Goal: Transaction & Acquisition: Purchase product/service

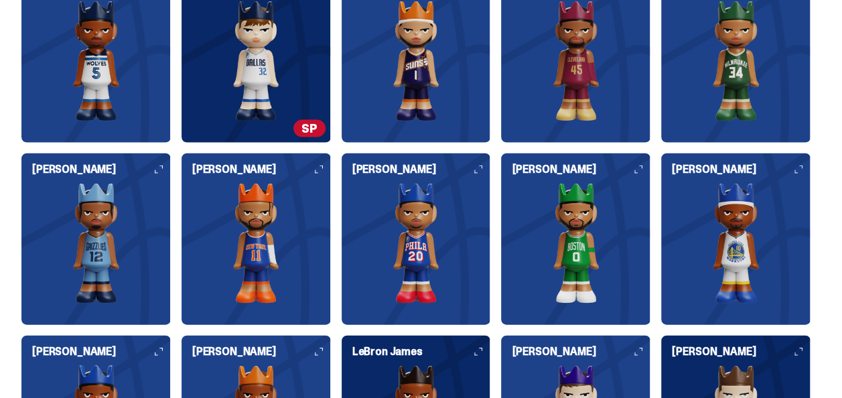
scroll to position [1406, 0]
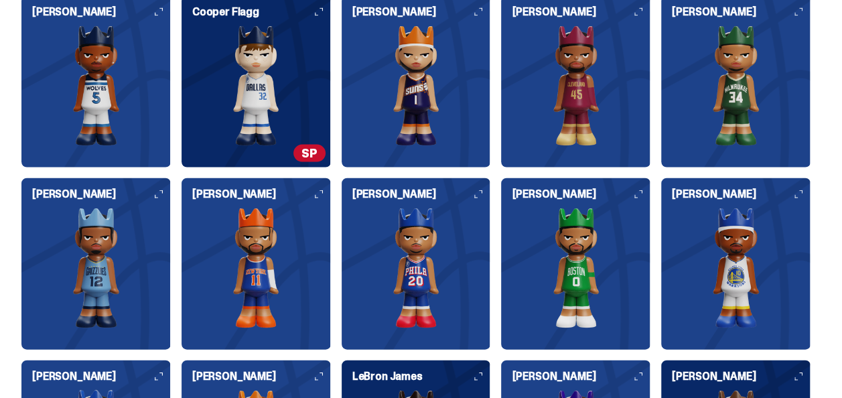
click at [261, 118] on img at bounding box center [255, 85] width 149 height 121
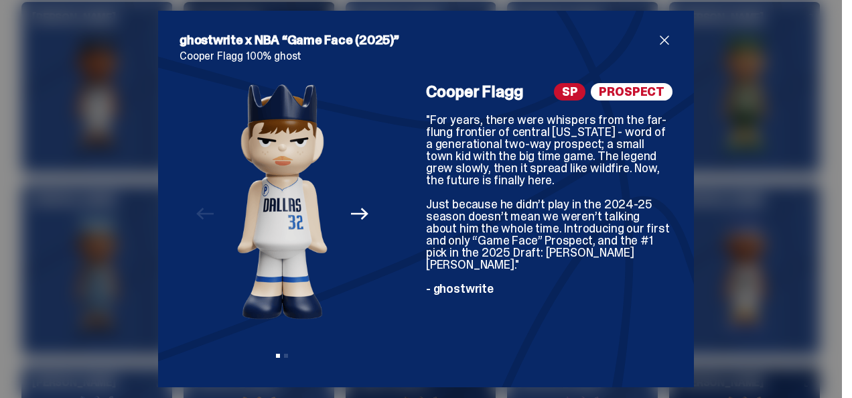
click at [660, 38] on span "close" at bounding box center [664, 40] width 16 height 16
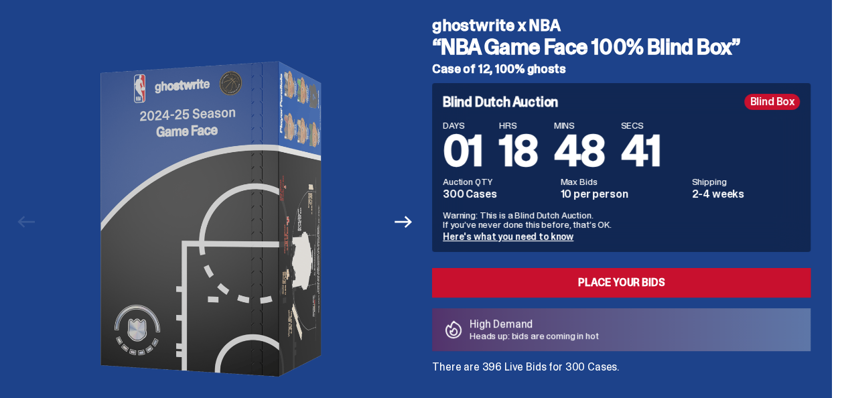
scroll to position [0, 0]
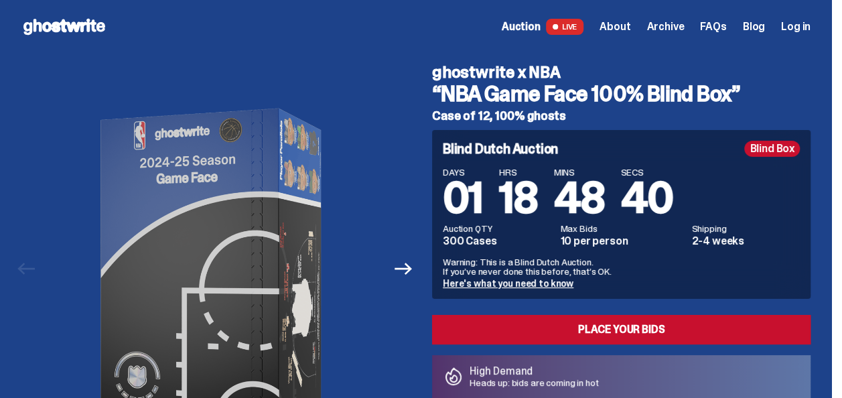
click at [540, 27] on span "Auction" at bounding box center [521, 26] width 39 height 11
click at [630, 26] on span "About" at bounding box center [614, 26] width 31 height 11
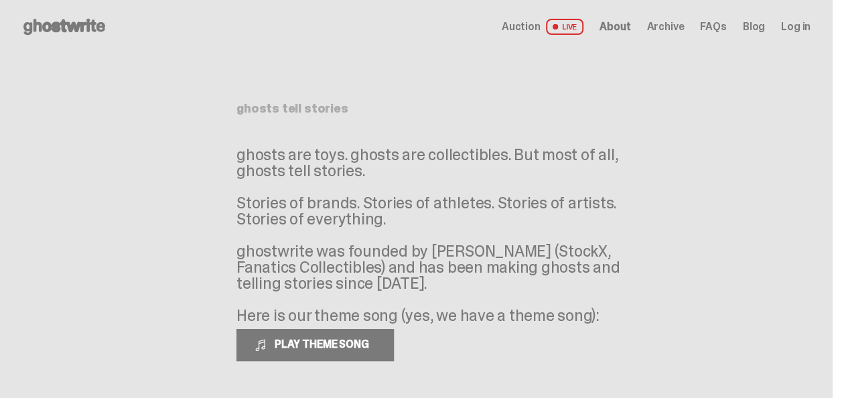
click at [539, 23] on span "Auction" at bounding box center [521, 26] width 39 height 11
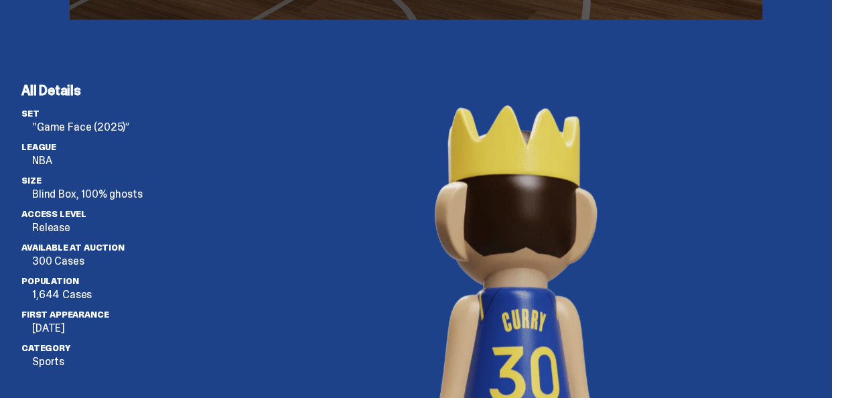
scroll to position [4219, 0]
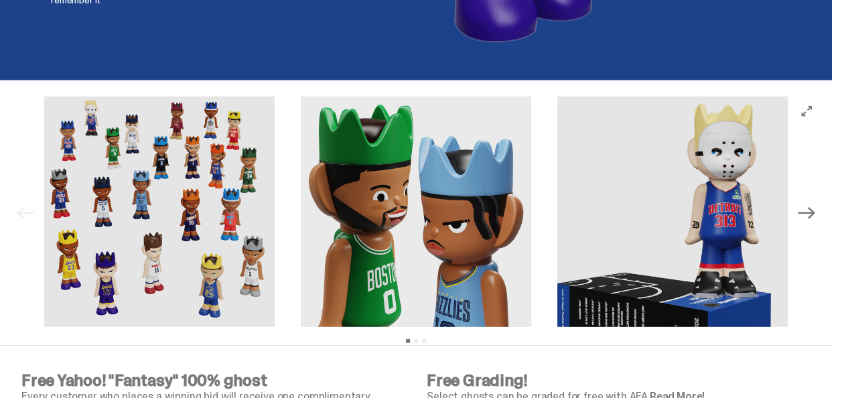
click at [821, 198] on button "Next" at bounding box center [806, 212] width 29 height 29
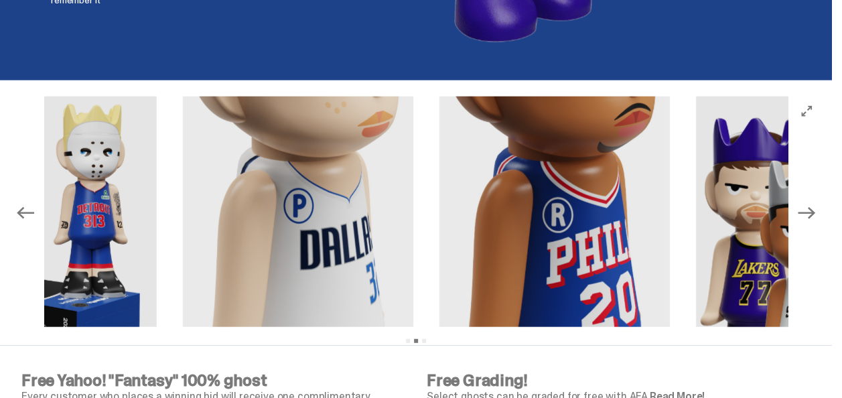
click at [815, 204] on icon "Next" at bounding box center [806, 212] width 17 height 17
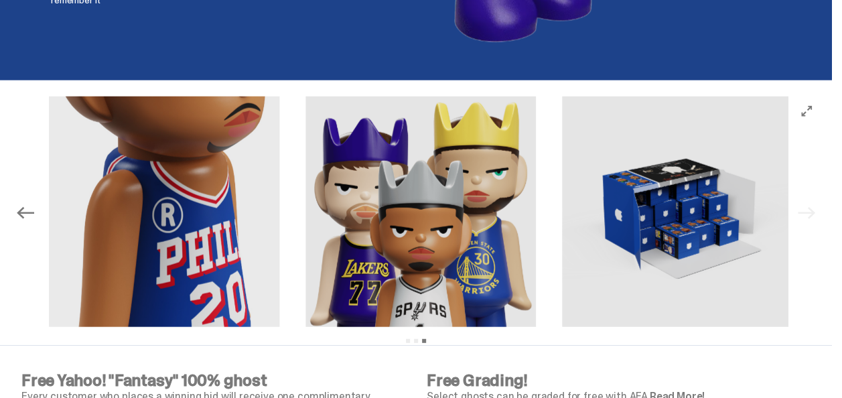
click at [821, 194] on div "Previous Next View slide 1 View slide 2 View slide 3" at bounding box center [416, 213] width 810 height 234
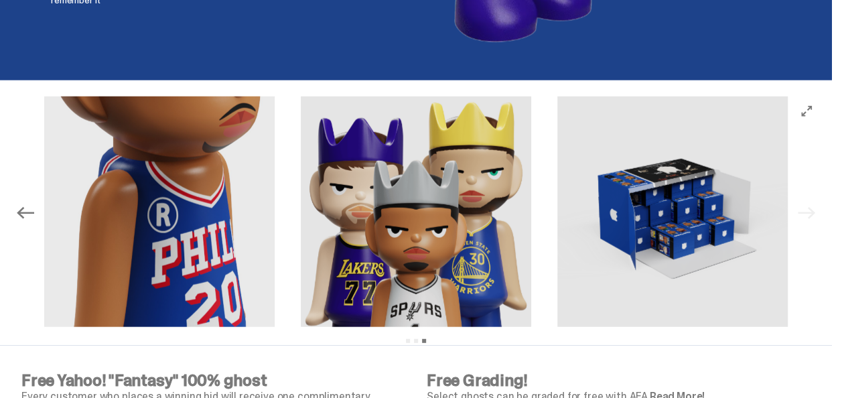
click at [821, 194] on div "Previous Next View slide 1 View slide 2 View slide 3" at bounding box center [416, 213] width 810 height 234
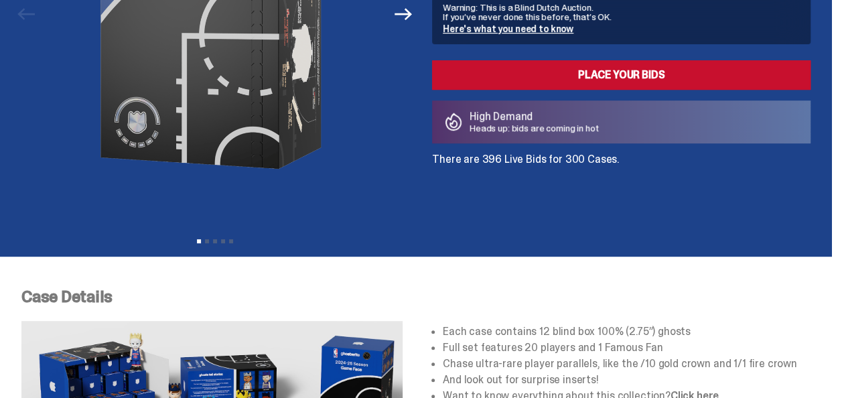
scroll to position [0, 0]
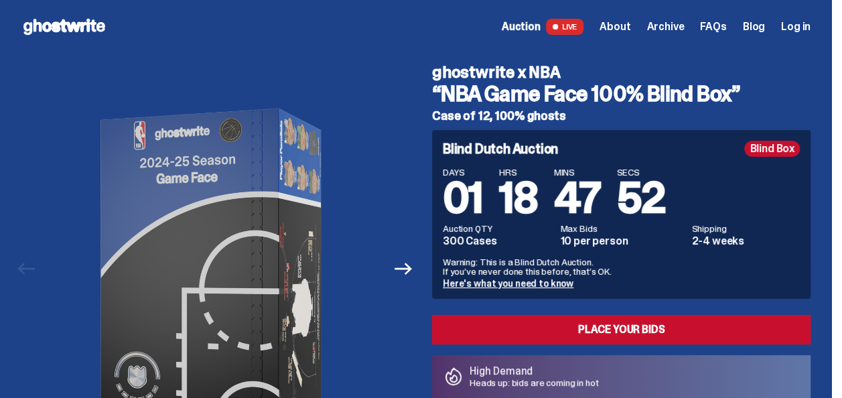
click at [504, 285] on link "Here's what you need to know" at bounding box center [508, 283] width 131 height 12
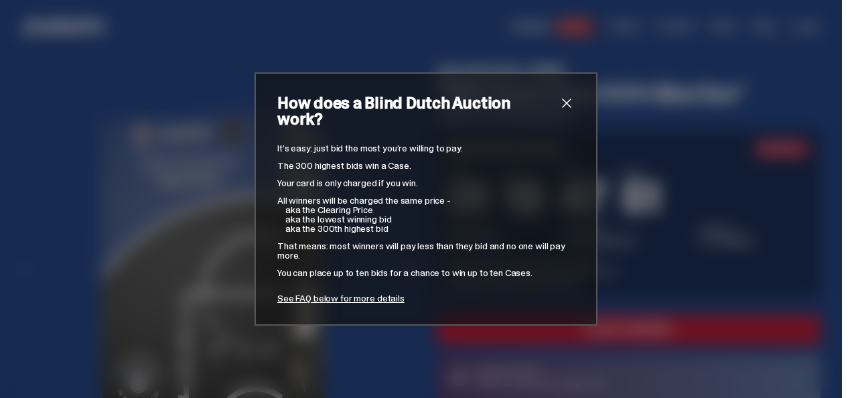
click at [490, 230] on div "It’s easy: just bid the most you’re willing to pay. The 300 highest bids win a …" at bounding box center [425, 222] width 297 height 159
drag, startPoint x: 490, startPoint y: 230, endPoint x: 494, endPoint y: 221, distance: 10.2
click at [494, 221] on div "It’s easy: just bid the most you’re willing to pay. The 300 highest bids win a …" at bounding box center [425, 222] width 297 height 159
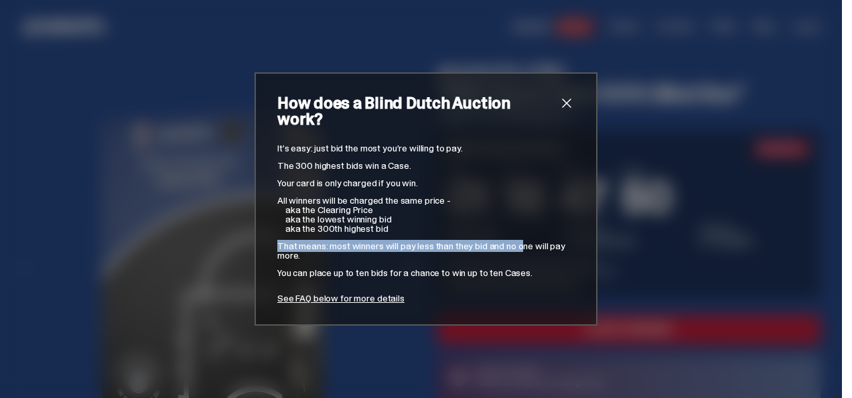
drag, startPoint x: 494, startPoint y: 221, endPoint x: 557, endPoint y: 108, distance: 129.3
click at [559, 108] on span "close" at bounding box center [567, 103] width 16 height 16
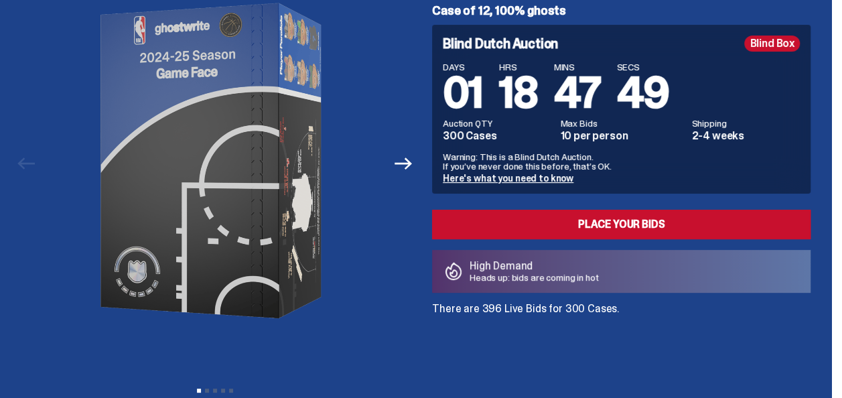
scroll to position [134, 0]
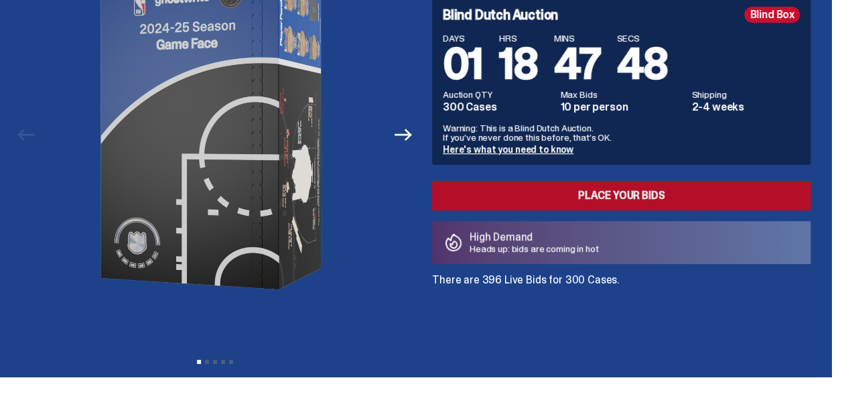
click at [592, 186] on link "Place your Bids" at bounding box center [621, 195] width 378 height 29
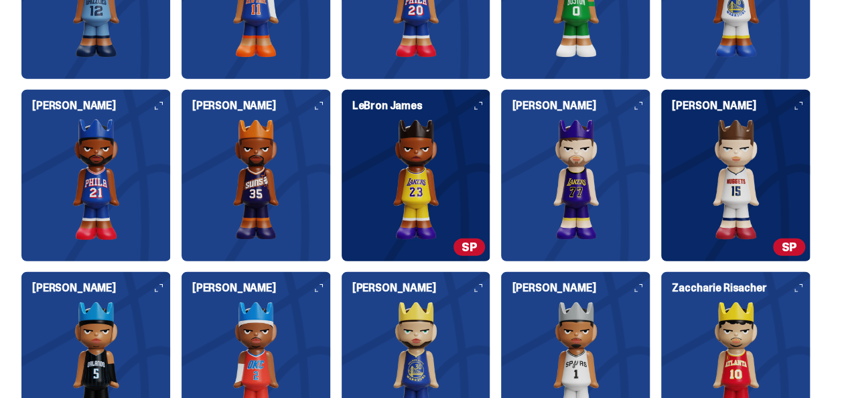
scroll to position [1674, 0]
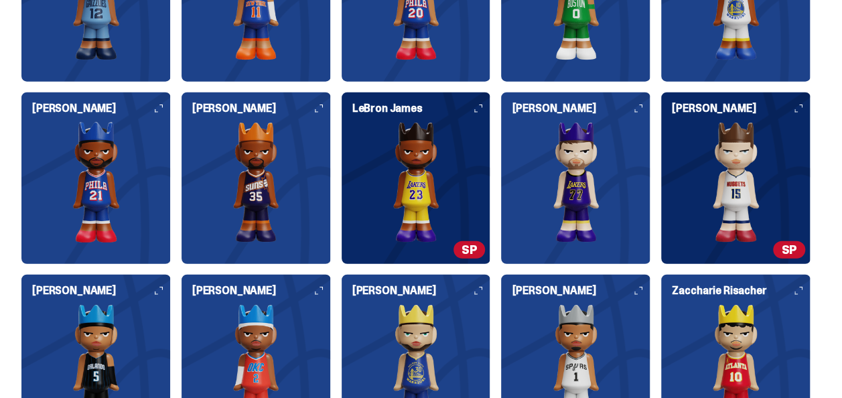
click at [433, 296] on h6 "[PERSON_NAME]" at bounding box center [421, 290] width 139 height 11
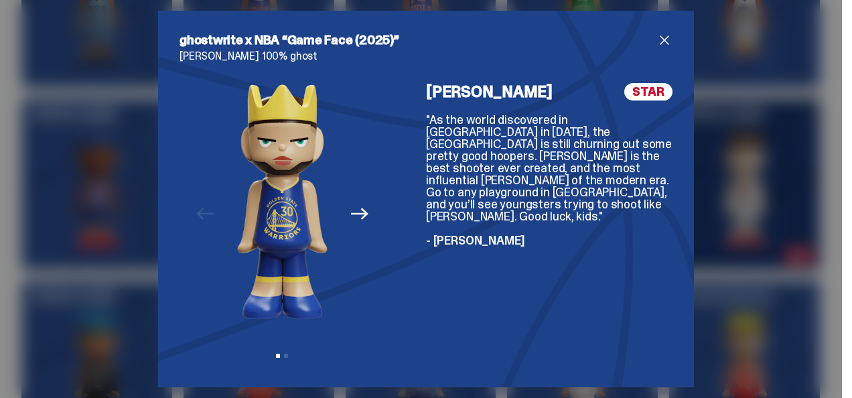
click at [353, 213] on icon "Next" at bounding box center [359, 213] width 17 height 17
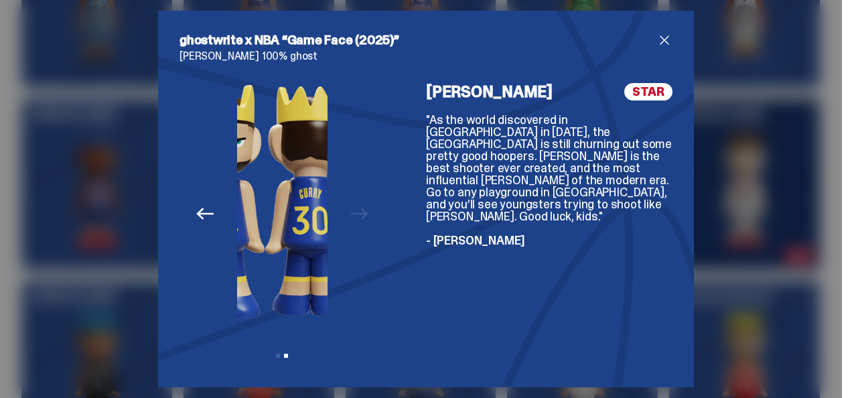
click at [353, 213] on div "Previous Next View slide 1 View slide 2" at bounding box center [282, 224] width 206 height 283
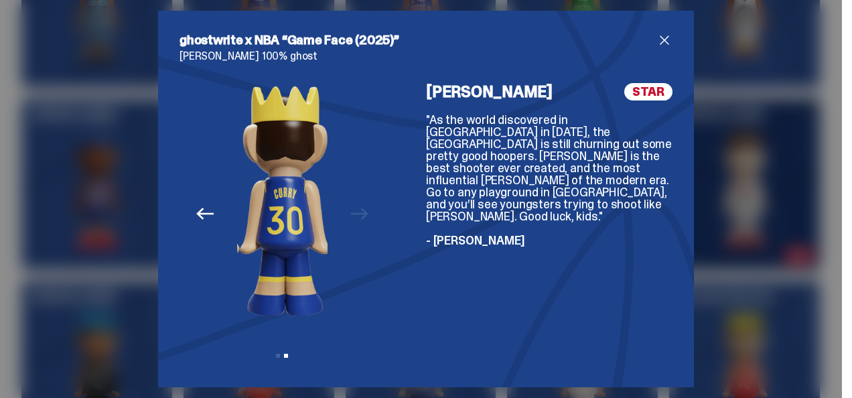
click at [353, 213] on div "Previous Next View slide 1 View slide 2" at bounding box center [282, 224] width 206 height 283
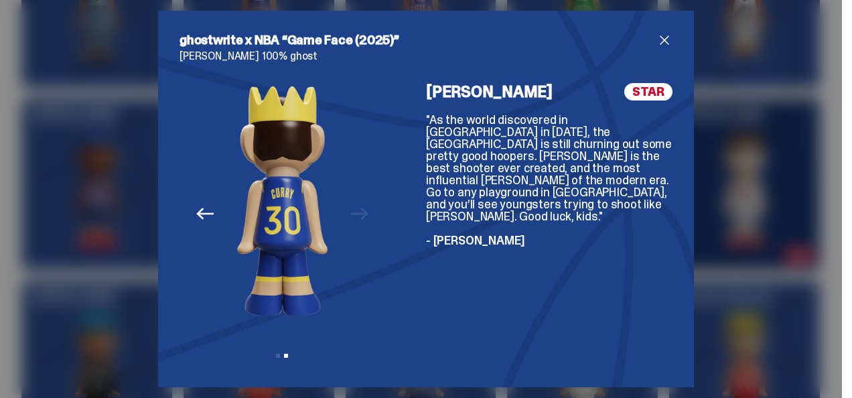
click at [353, 213] on div "Previous Next View slide 1 View slide 2" at bounding box center [282, 224] width 206 height 283
drag, startPoint x: 218, startPoint y: 216, endPoint x: 334, endPoint y: 178, distance: 122.4
click at [218, 216] on div "Previous Next View slide 1 View slide 2" at bounding box center [282, 224] width 206 height 283
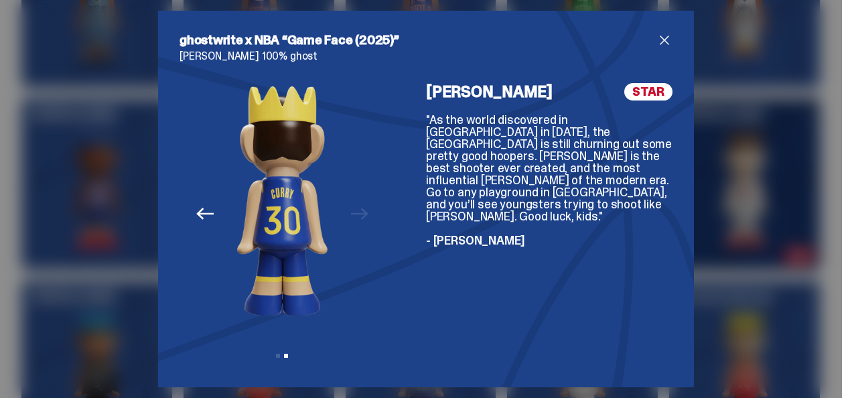
click at [658, 34] on span "close" at bounding box center [664, 40] width 16 height 16
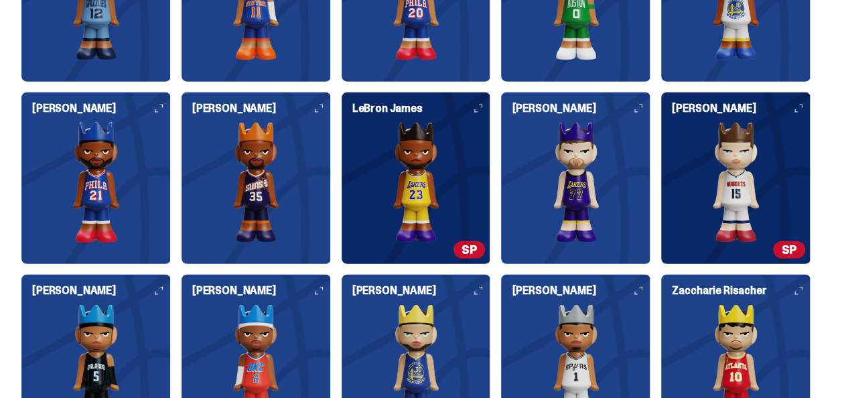
click at [576, 155] on img at bounding box center [575, 182] width 149 height 121
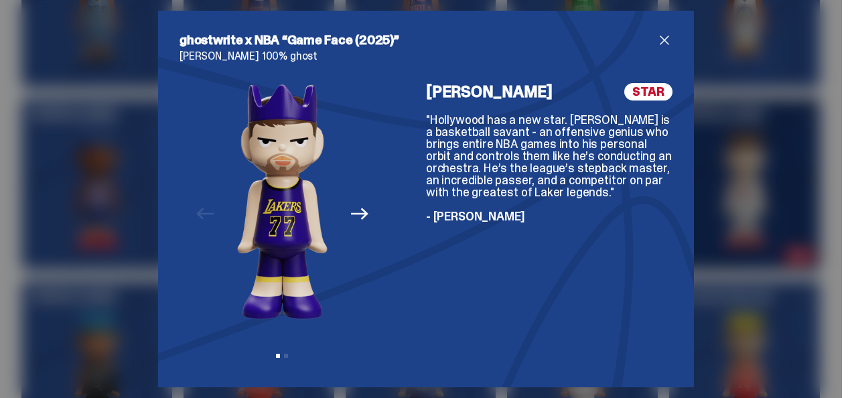
click at [656, 36] on span "close" at bounding box center [664, 40] width 16 height 16
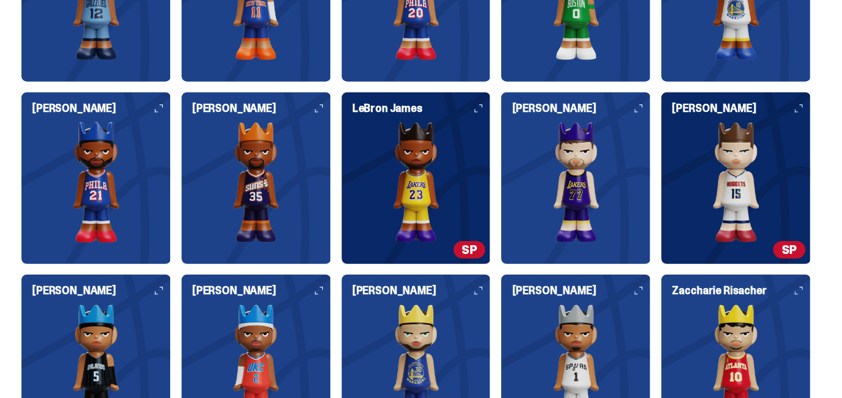
click at [112, 163] on img at bounding box center [95, 182] width 149 height 121
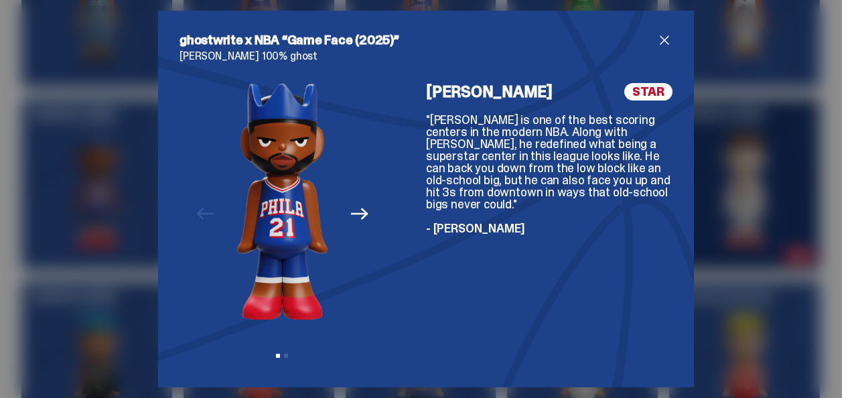
click at [662, 39] on span "close" at bounding box center [664, 40] width 16 height 16
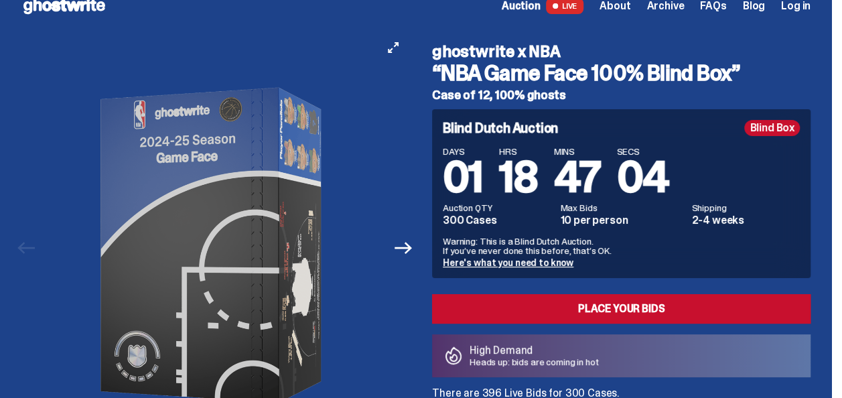
scroll to position [0, 0]
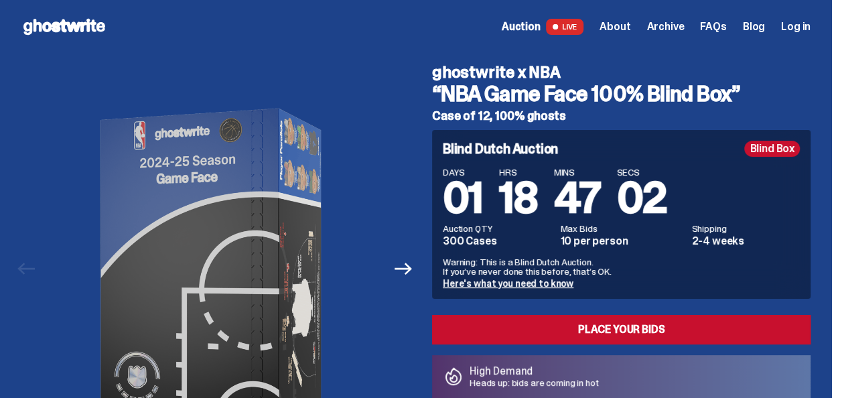
click at [539, 23] on span "Auction" at bounding box center [521, 26] width 39 height 11
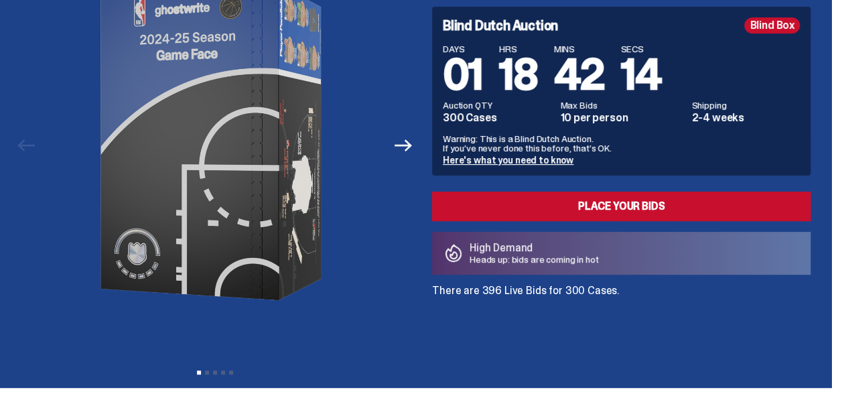
scroll to position [67, 0]
